Goal: Transaction & Acquisition: Purchase product/service

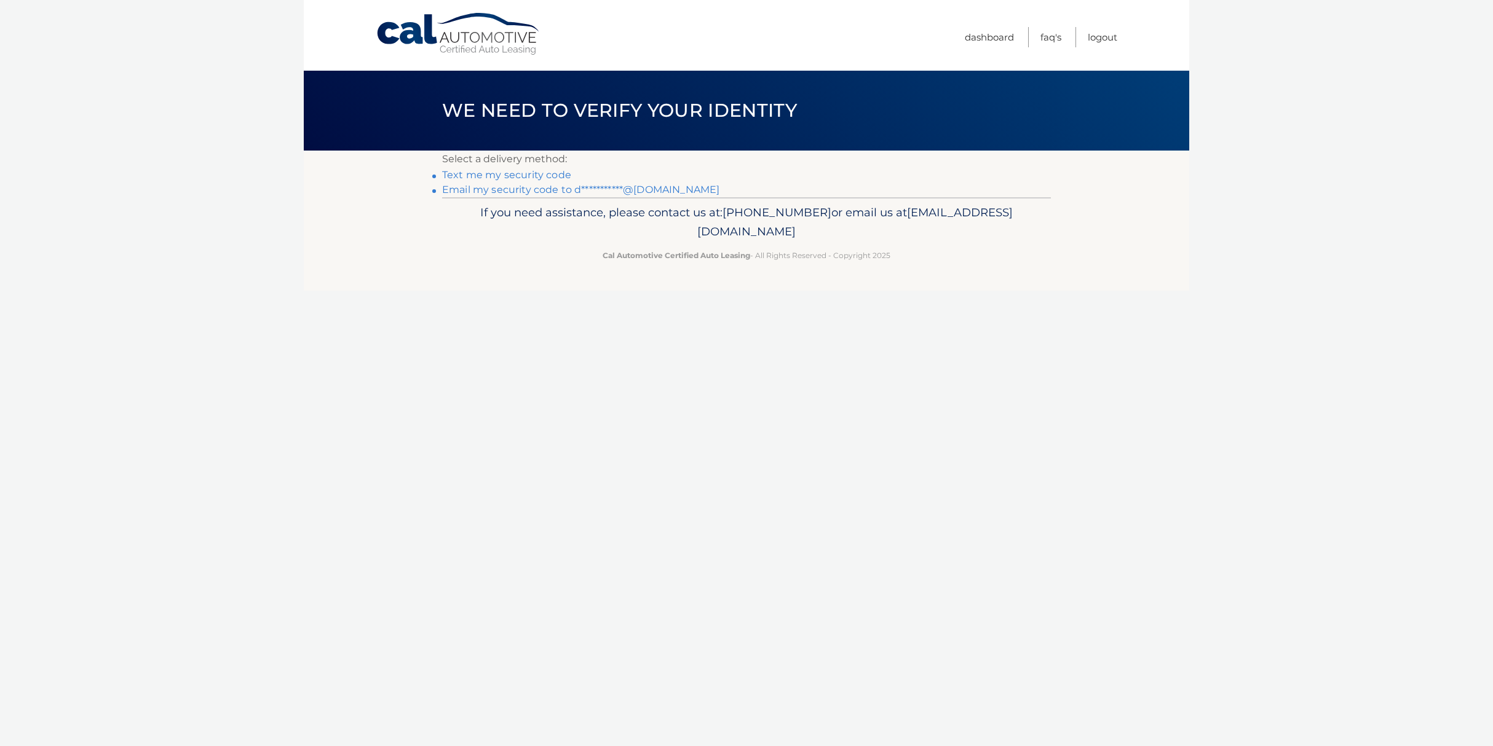
click at [549, 194] on link "**********" at bounding box center [580, 190] width 277 height 12
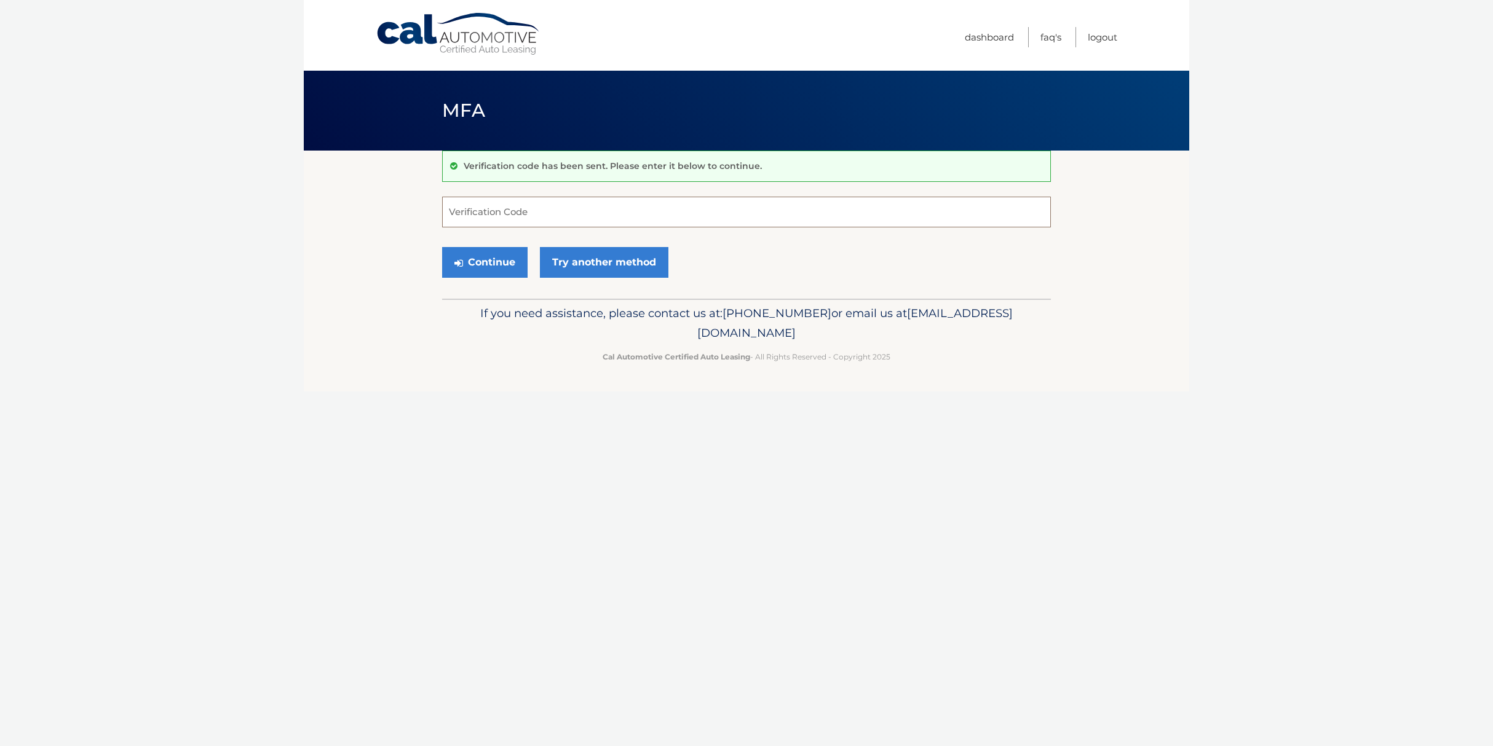
click at [601, 200] on input "Verification Code" at bounding box center [746, 212] width 609 height 31
type input "289132"
click at [455, 267] on icon "submit" at bounding box center [458, 263] width 9 height 10
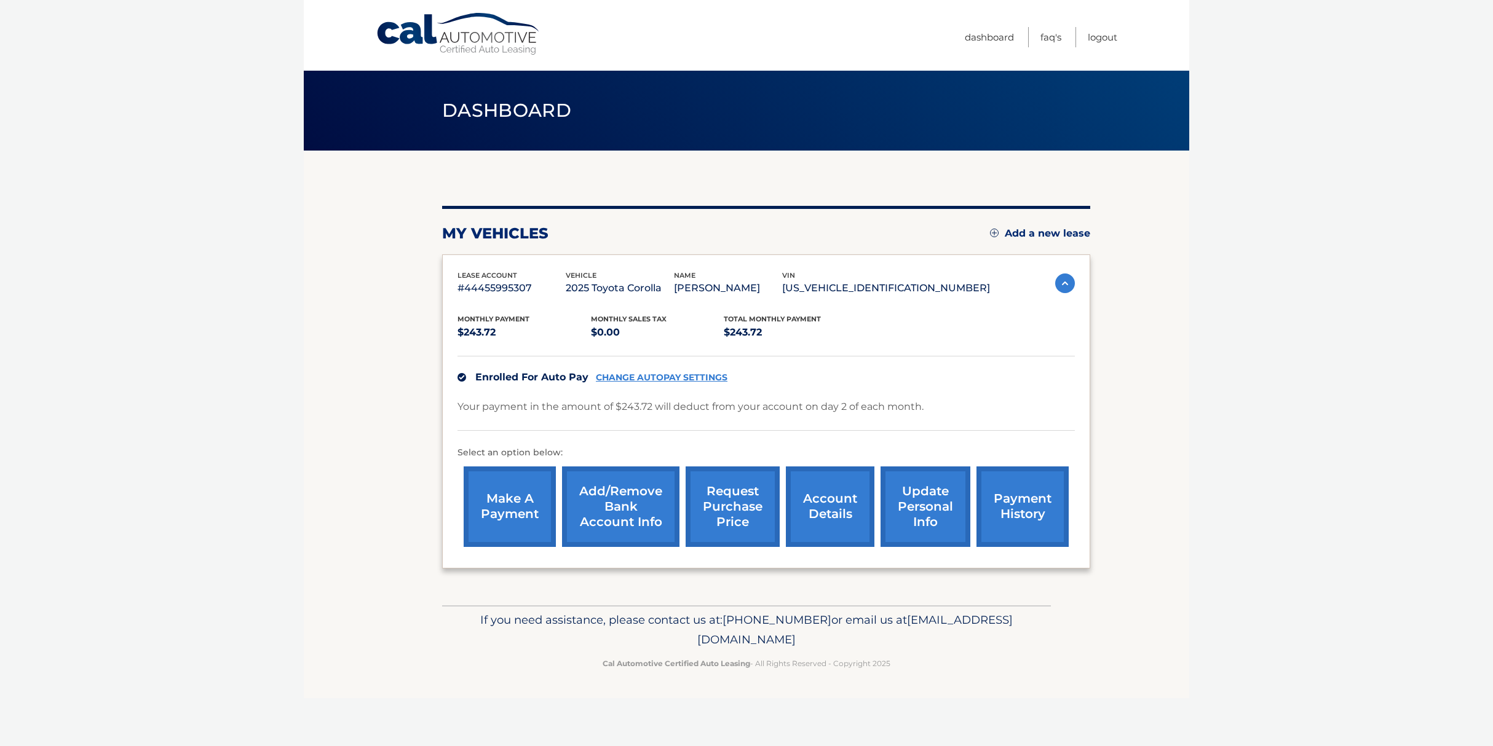
click at [528, 501] on link "make a payment" at bounding box center [510, 507] width 92 height 81
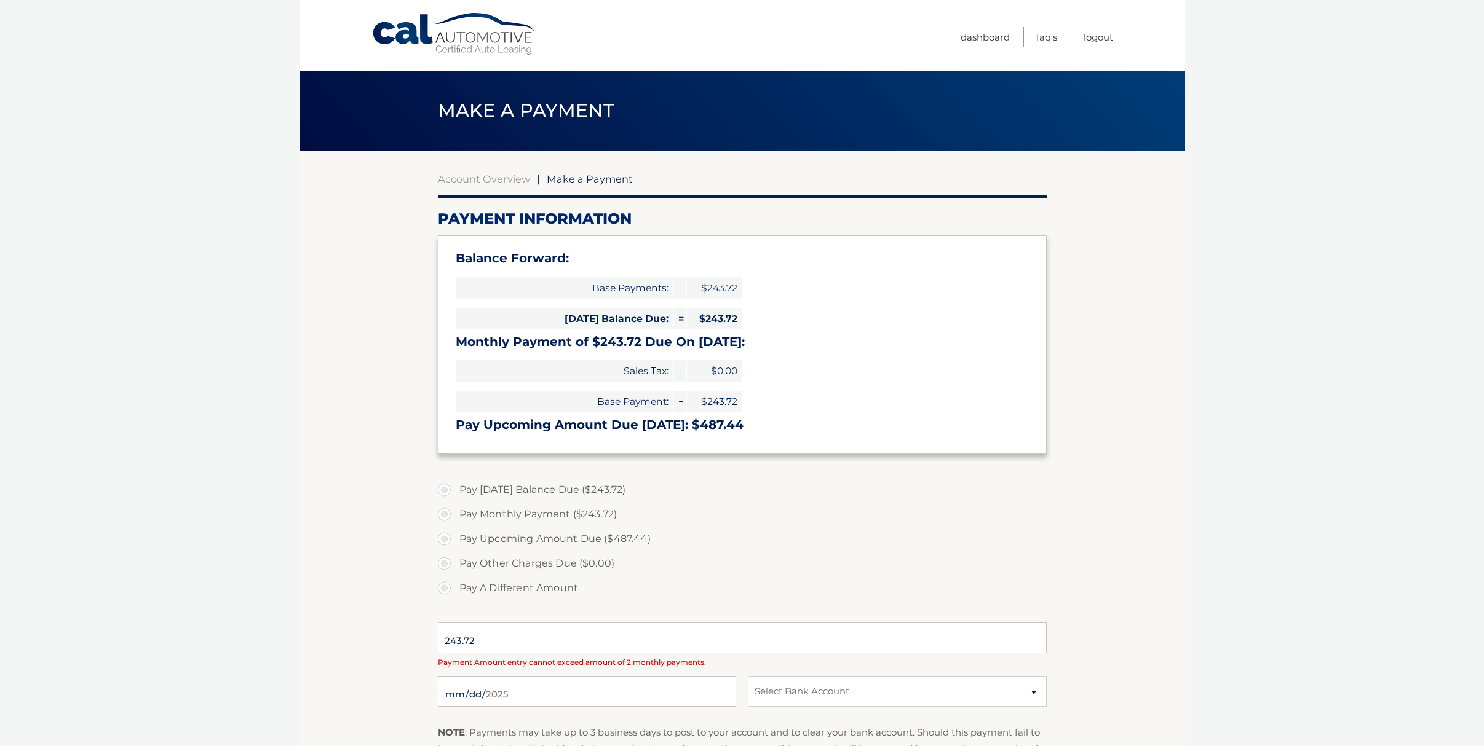
select select "M2ViNTUzNWEtOGZlYy00ZTFmLTg3ODEtMWUzNzcxNDFhMmRi"
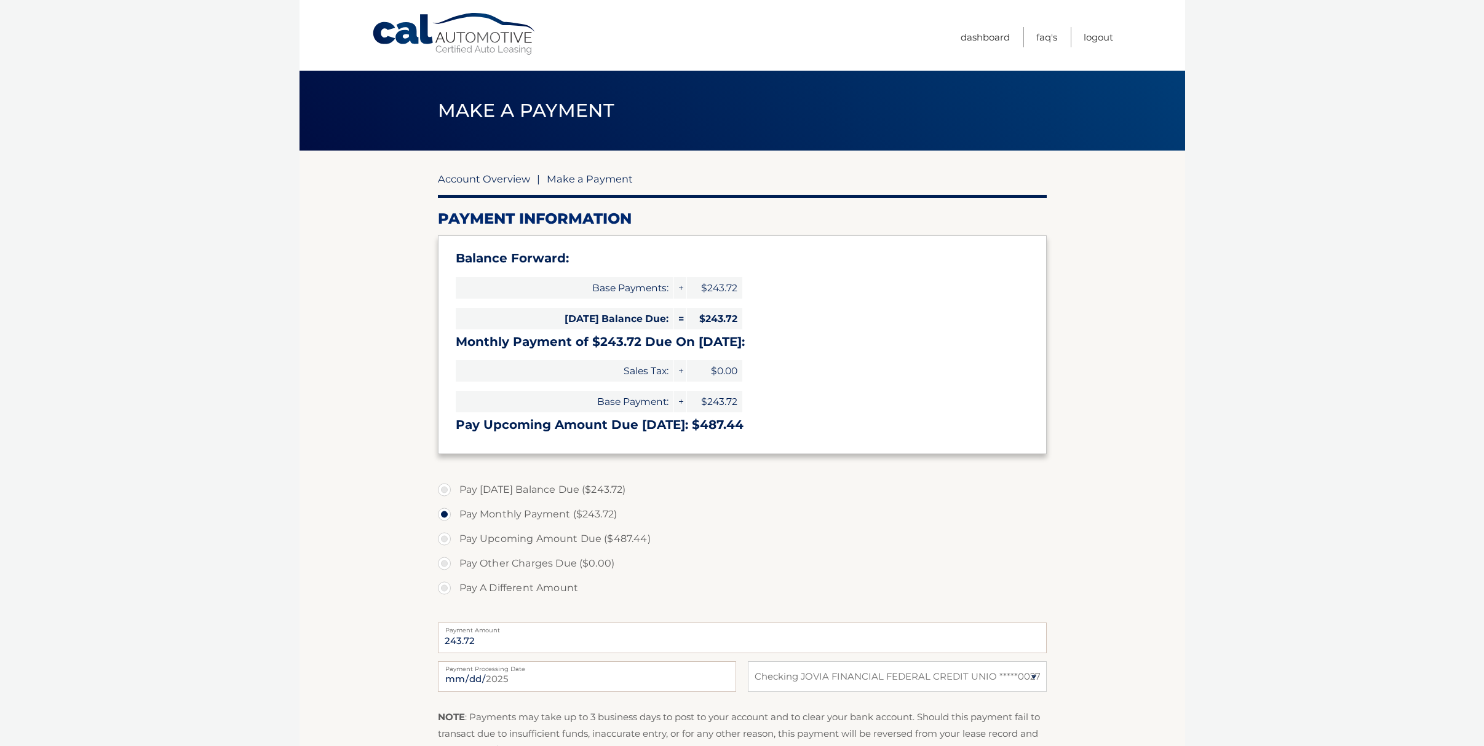
click at [503, 180] on link "Account Overview" at bounding box center [484, 179] width 92 height 12
